Goal: Information Seeking & Learning: Understand process/instructions

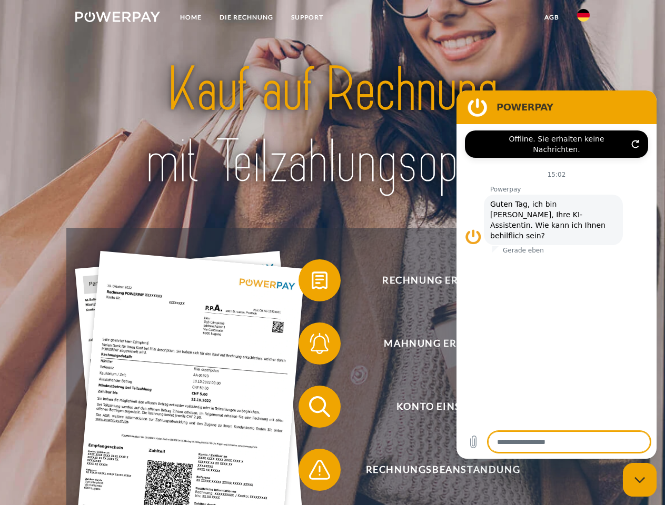
click at [117, 18] on img at bounding box center [117, 17] width 85 height 11
click at [583, 18] on img at bounding box center [583, 15] width 13 height 13
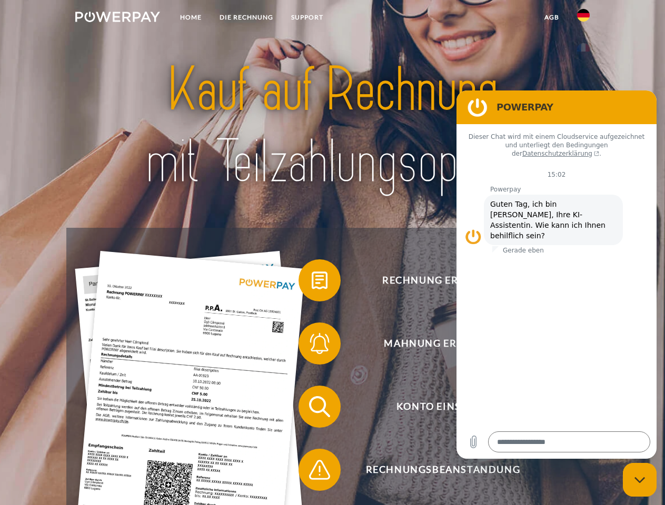
click at [551, 17] on link "agb" at bounding box center [551, 17] width 33 height 19
click at [312, 283] on span at bounding box center [303, 280] width 53 height 53
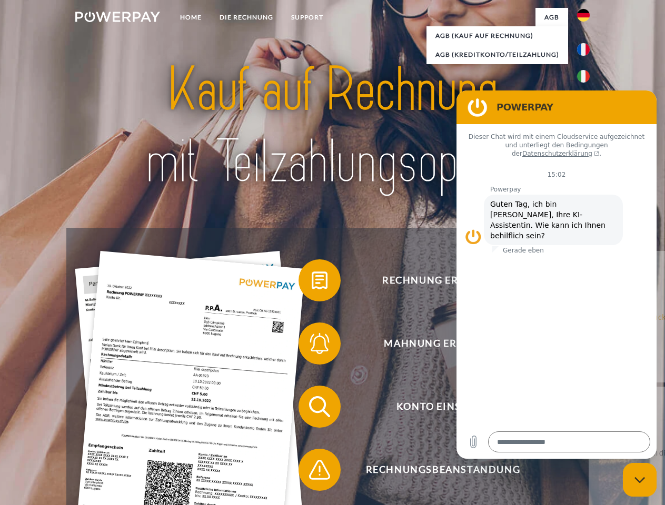
click at [312, 346] on span at bounding box center [303, 343] width 53 height 53
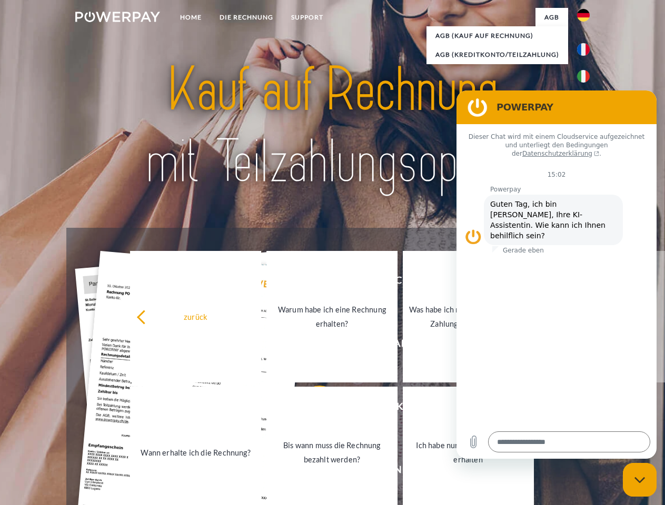
click at [312, 409] on link "Bis wann muss die Rechnung bezahlt werden?" at bounding box center [331, 453] width 131 height 132
click at [312, 472] on span at bounding box center [303, 470] width 53 height 53
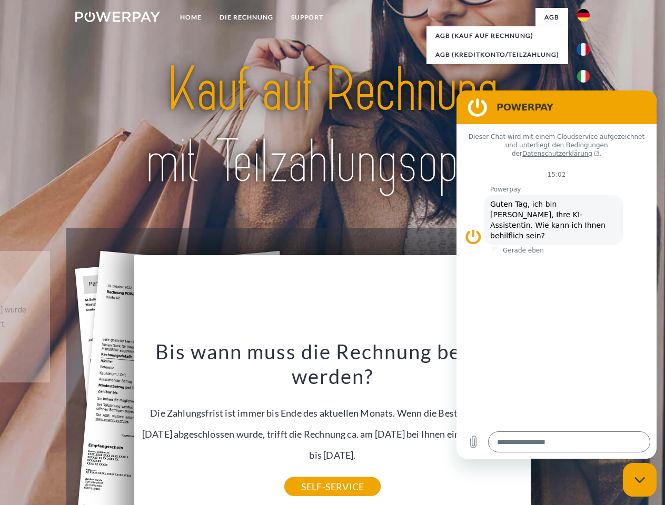
click at [640, 480] on icon "Messaging-Fenster schließen" at bounding box center [639, 480] width 11 height 7
type textarea "*"
